Goal: Information Seeking & Learning: Learn about a topic

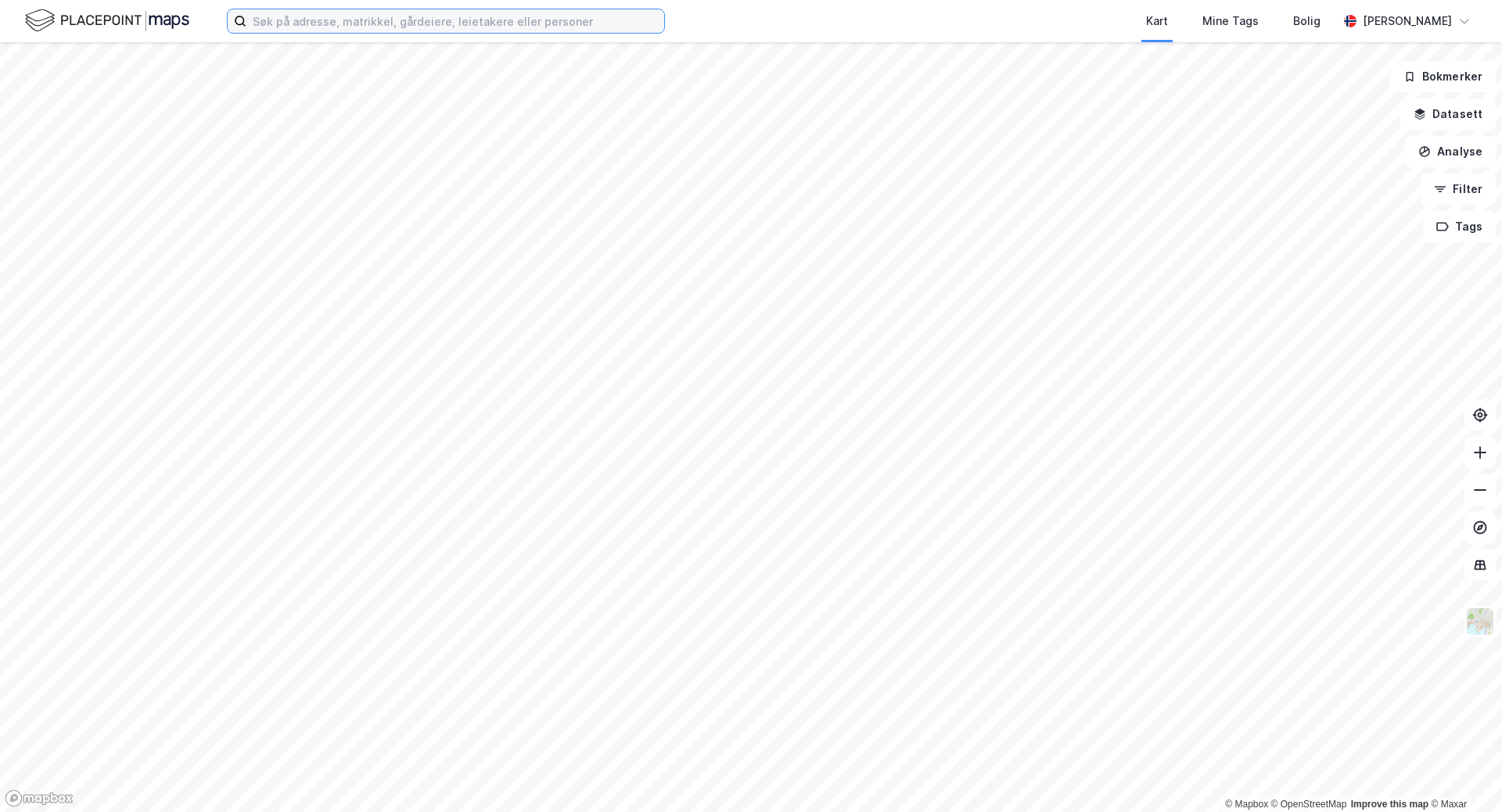
click at [384, 15] on input at bounding box center [455, 21] width 418 height 23
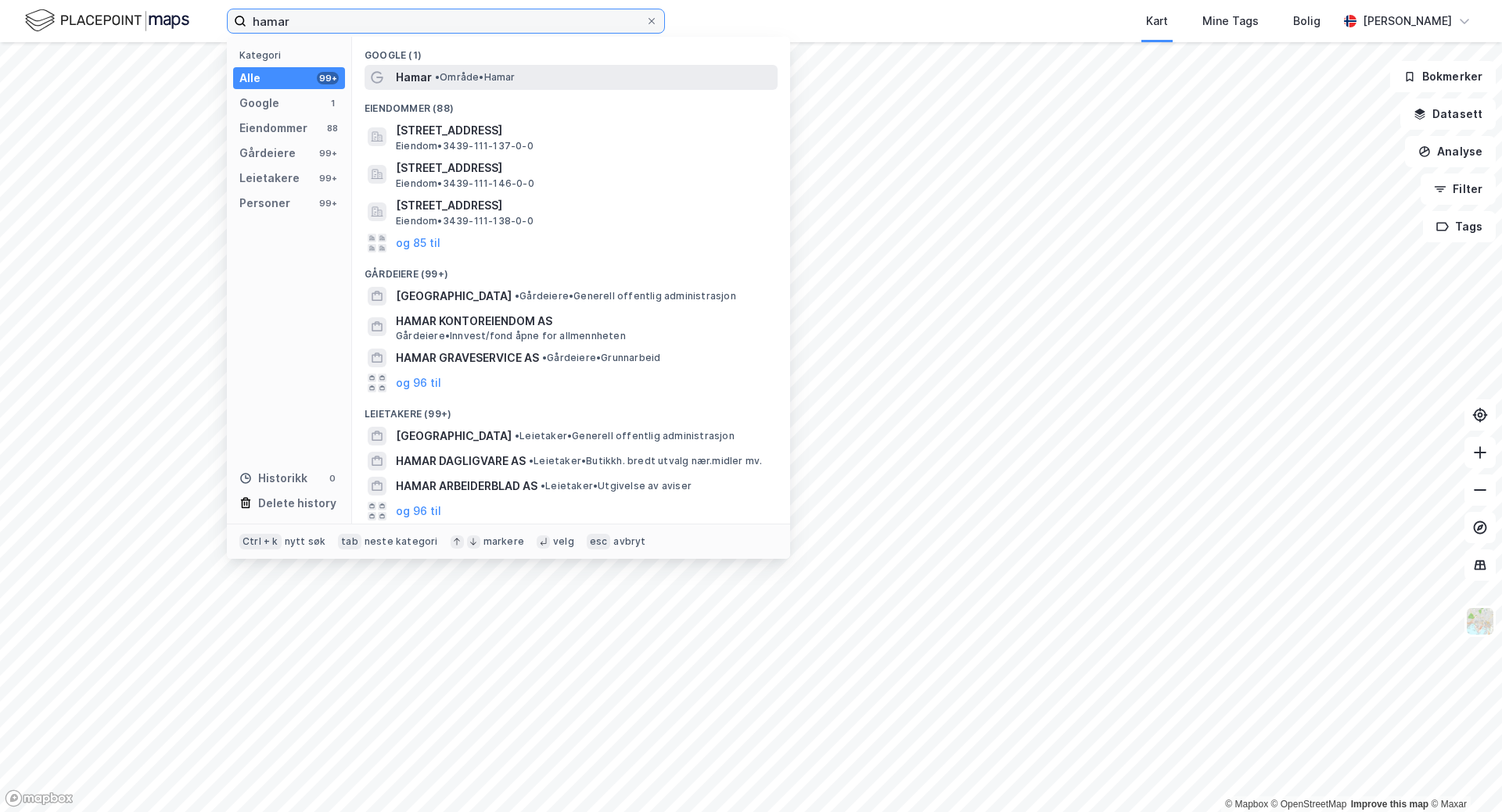
type input "hamar"
